Goal: Task Accomplishment & Management: Manage account settings

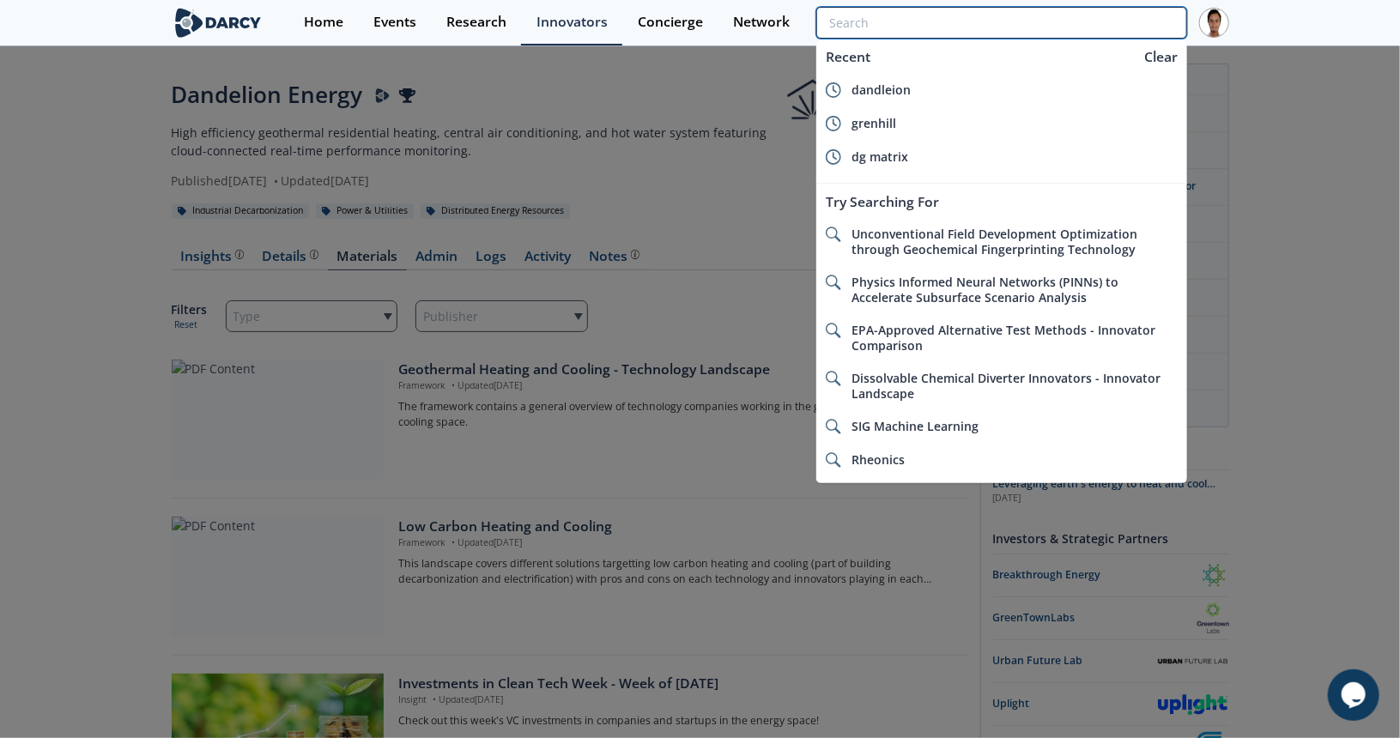
click at [1125, 13] on input "search" at bounding box center [1001, 23] width 370 height 32
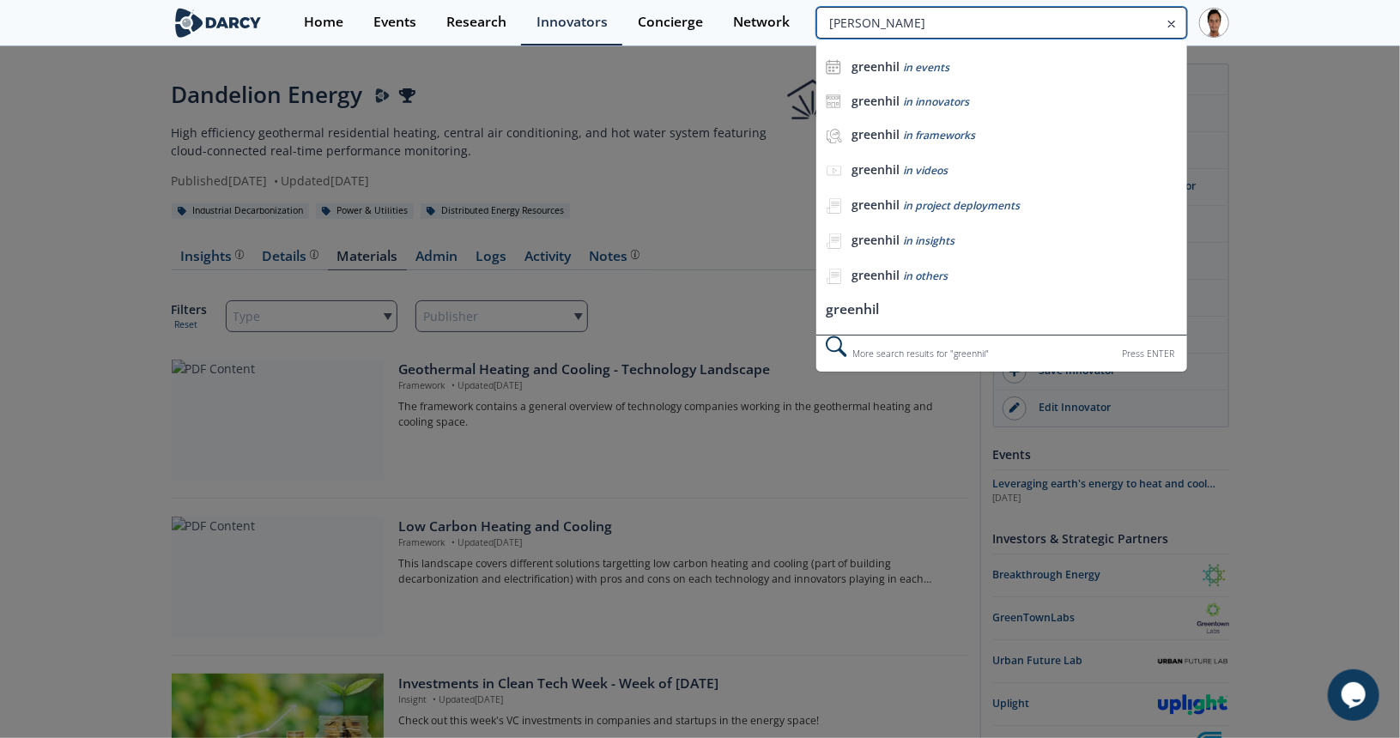
type input "[PERSON_NAME]"
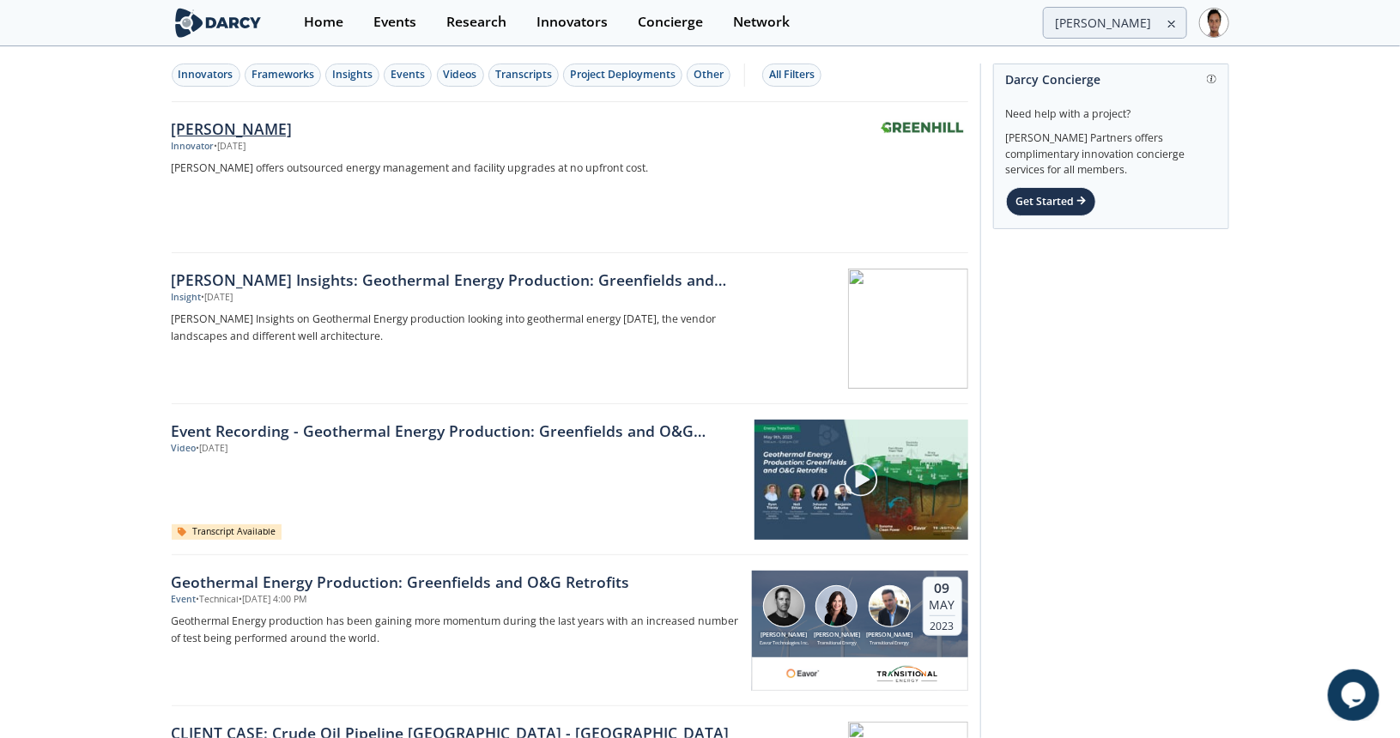
click at [250, 122] on div "[PERSON_NAME]" at bounding box center [456, 129] width 568 height 22
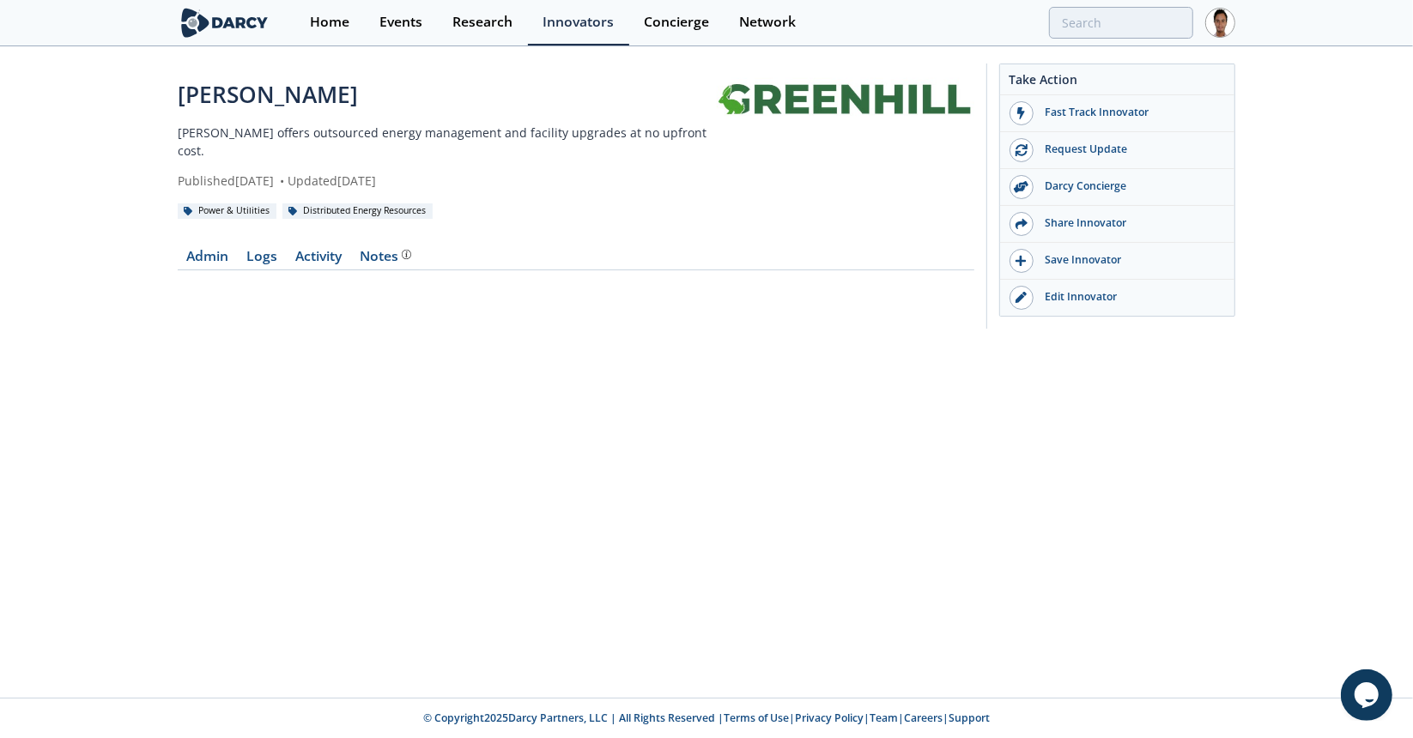
drag, startPoint x: 789, startPoint y: 99, endPoint x: 762, endPoint y: 99, distance: 26.6
drag, startPoint x: 762, startPoint y: 99, endPoint x: 750, endPoint y: 441, distance: 342.7
click at [750, 441] on div "[PERSON_NAME] [PERSON_NAME] offers outsourced energy management and facility up…" at bounding box center [706, 373] width 1413 height 650
click at [1089, 15] on input "search" at bounding box center [1008, 23] width 370 height 32
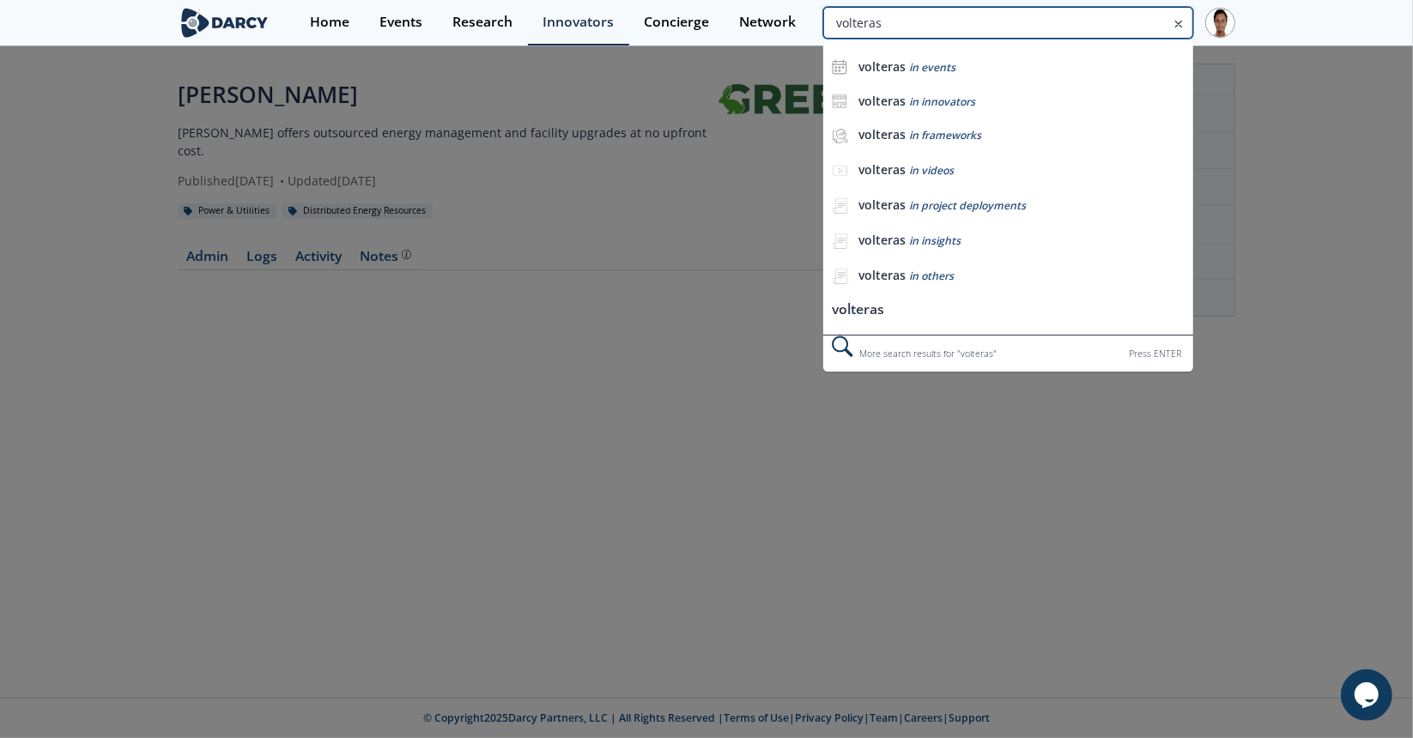
type input "volteras"
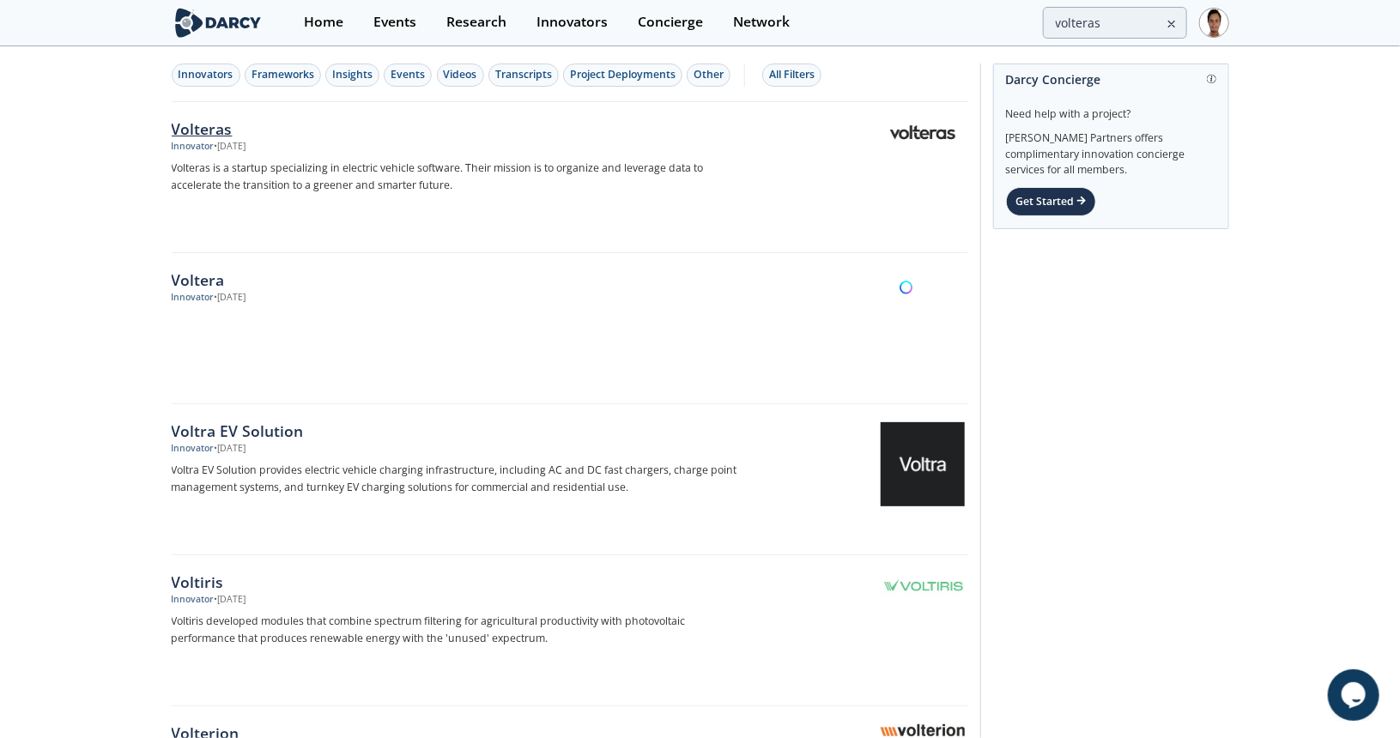
click at [393, 130] on div "Volteras" at bounding box center [456, 129] width 568 height 22
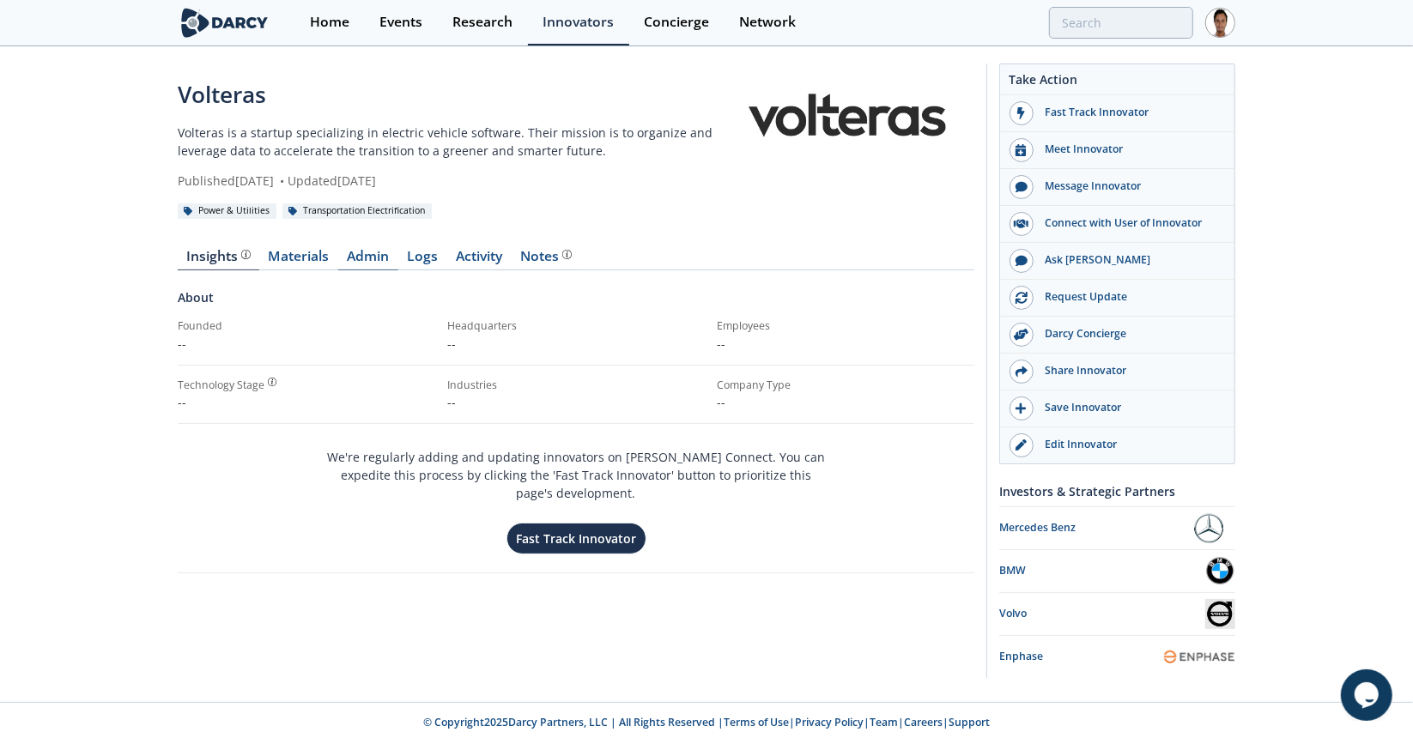
click at [366, 250] on link "Admin" at bounding box center [368, 260] width 60 height 21
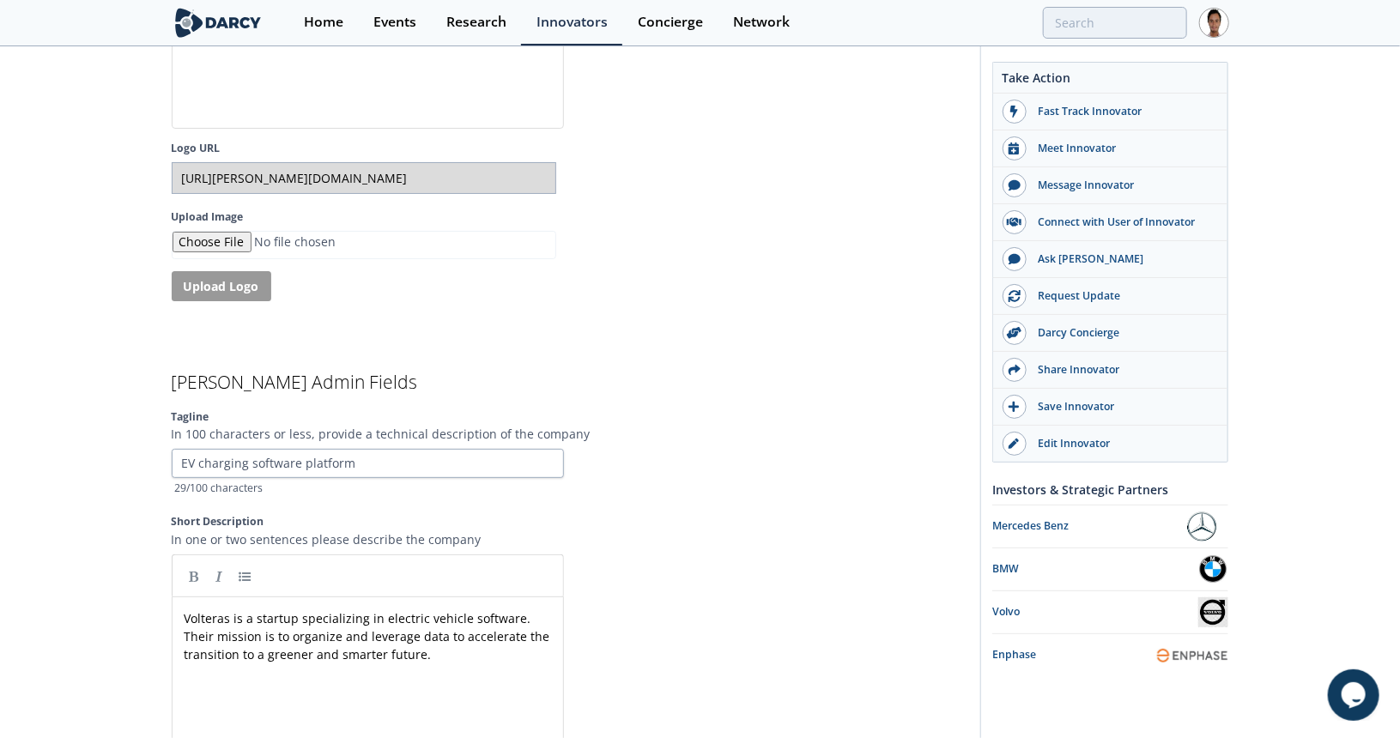
scroll to position [3434, 0]
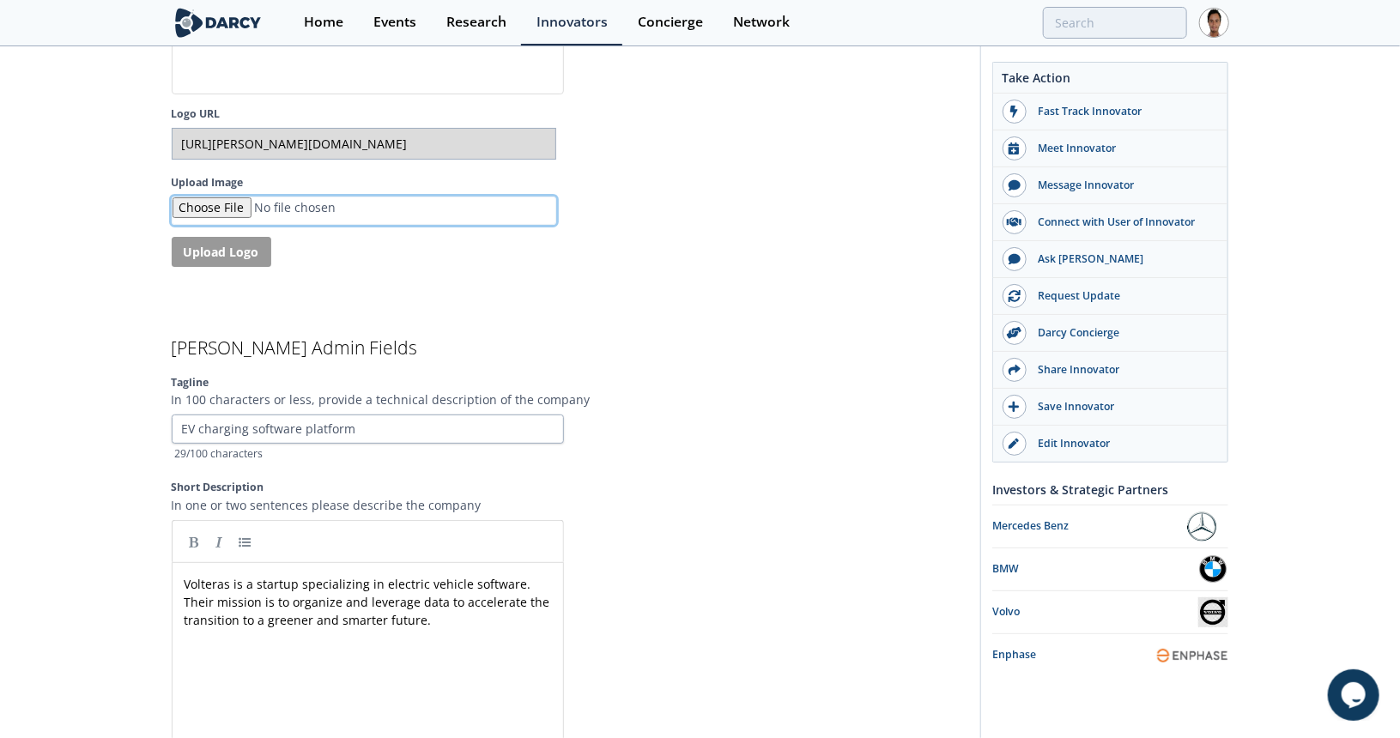
click at [246, 197] on input "Upload Image" at bounding box center [364, 211] width 385 height 28
type input "C:\fakepath\Volteras_Logo.jpg"
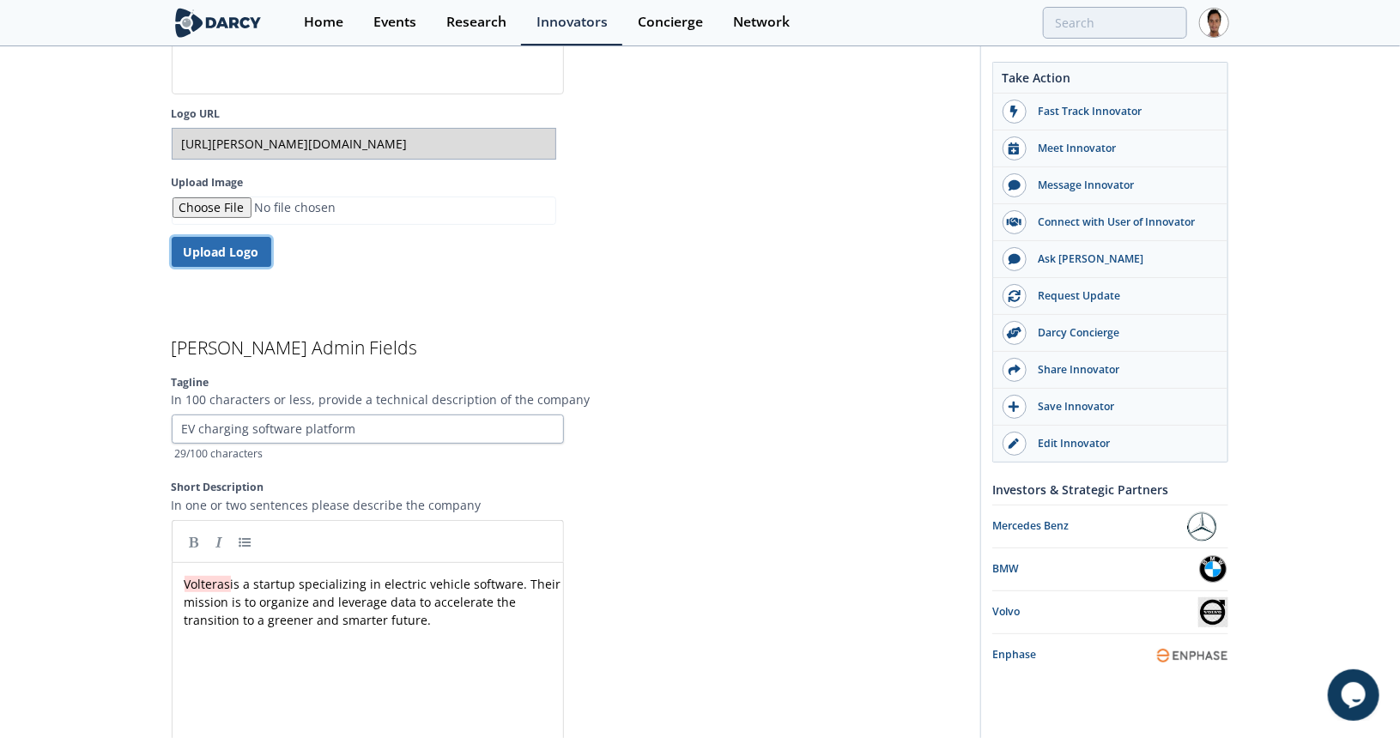
click at [225, 237] on button "Upload Logo" at bounding box center [222, 252] width 100 height 30
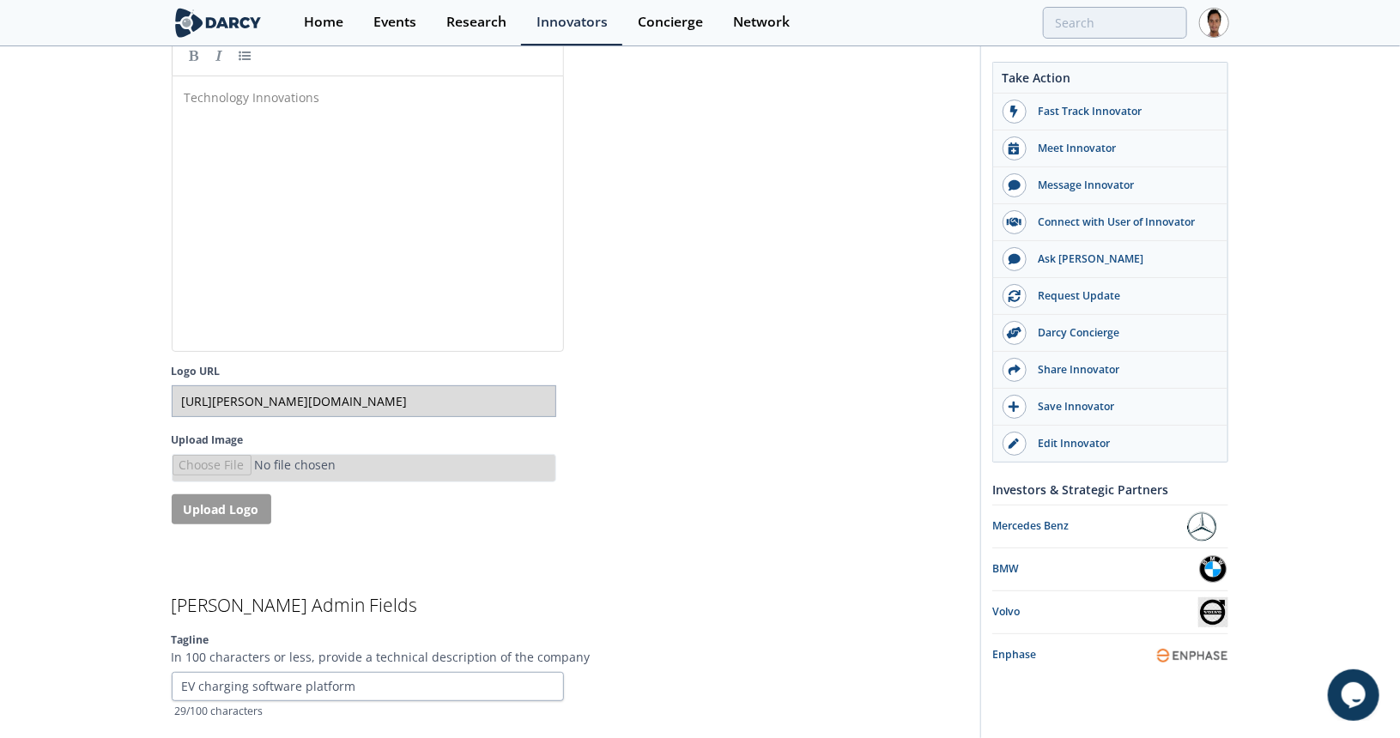
type input "[URL][PERSON_NAME][DOMAIN_NAME]"
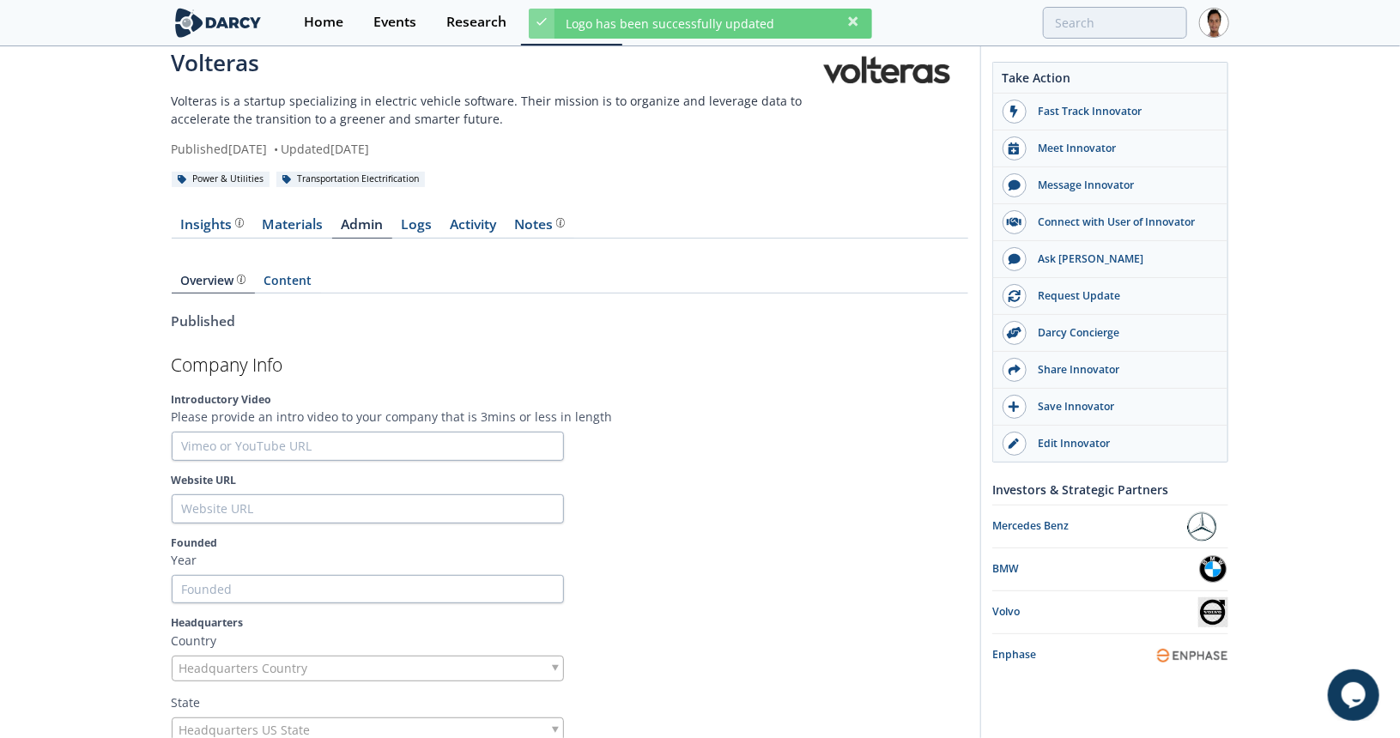
scroll to position [0, 0]
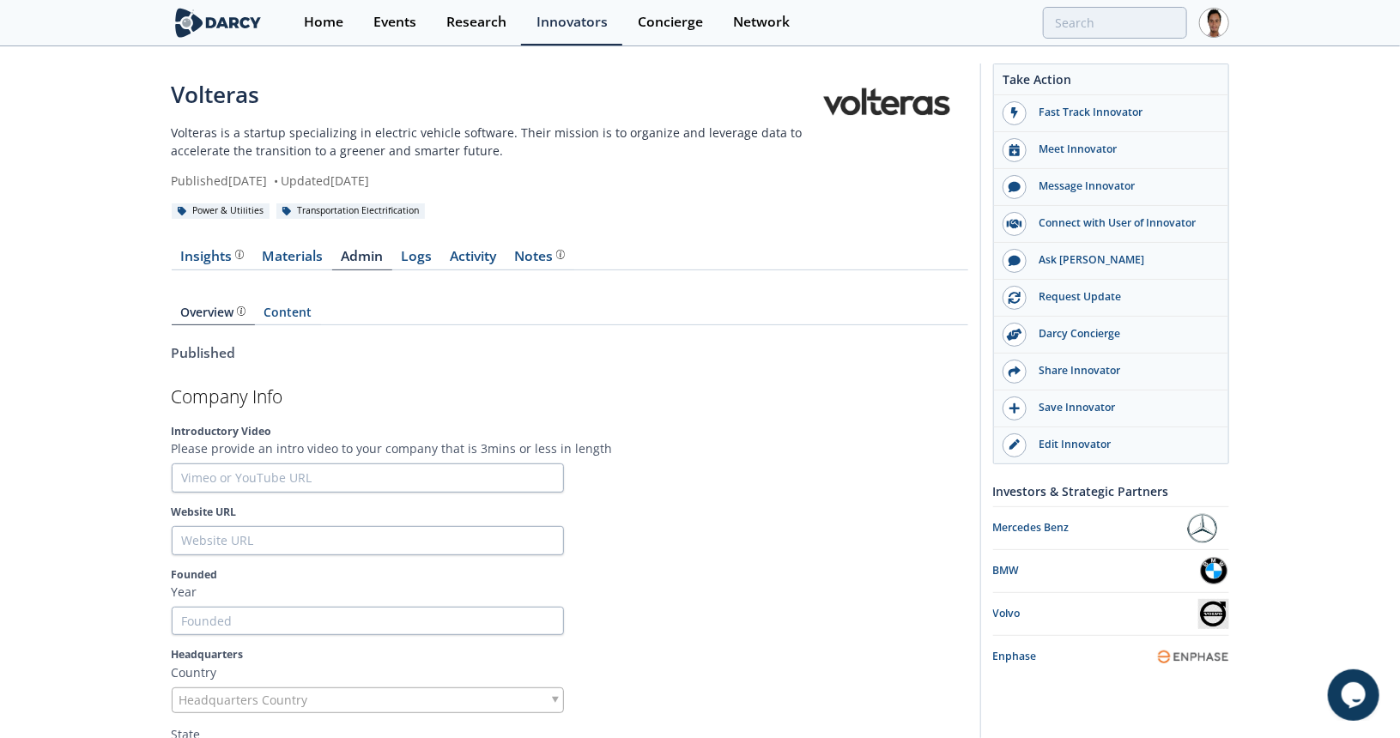
drag, startPoint x: 870, startPoint y: 106, endPoint x: 857, endPoint y: 106, distance: 12.9
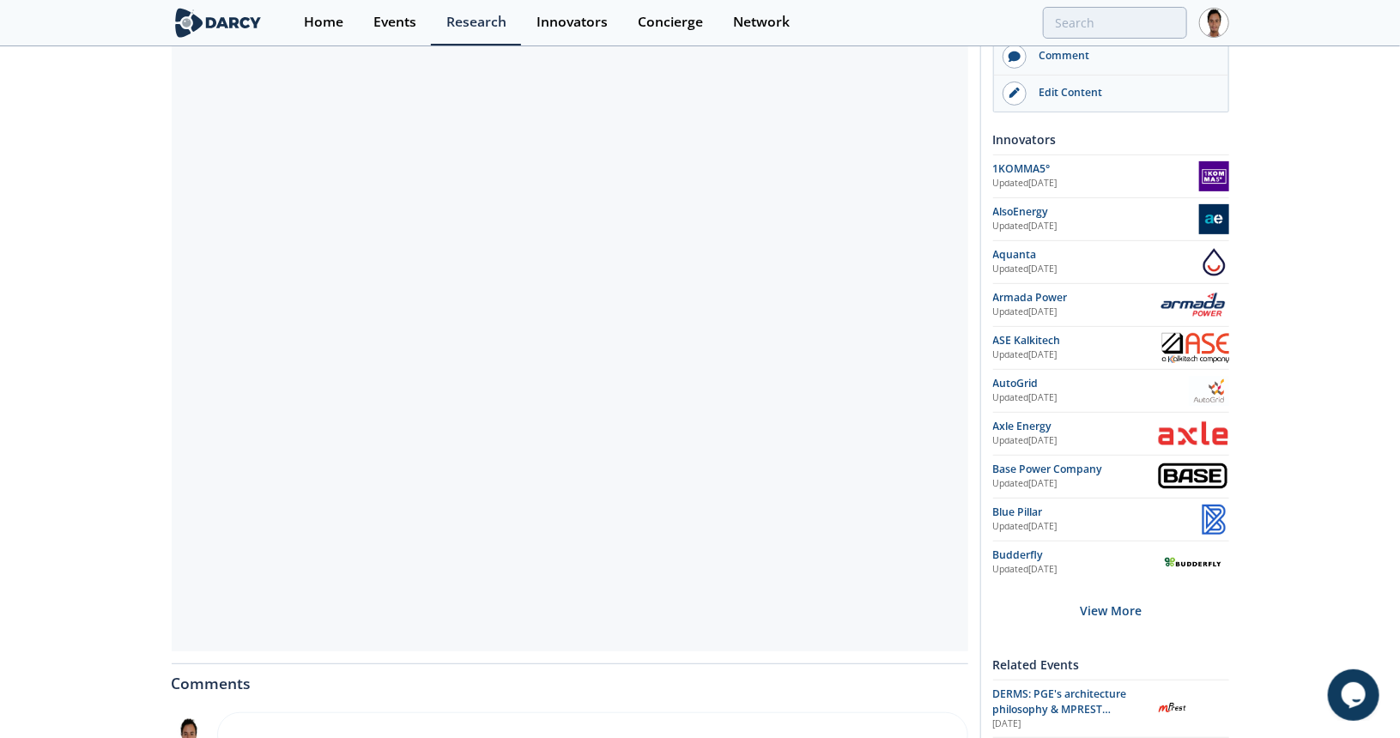
scroll to position [258, 0]
